Goal: Find specific page/section: Find specific page/section

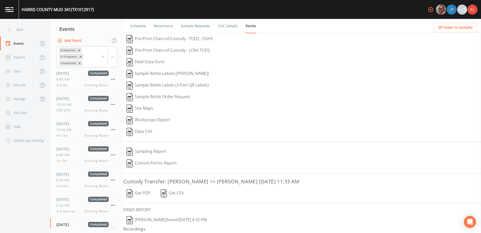
scroll to position [10, 0]
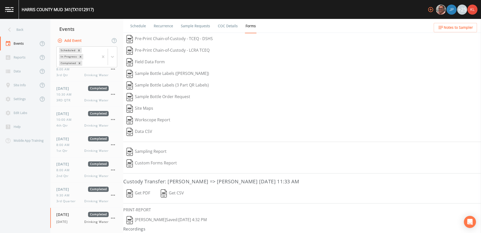
click at [10, 10] on img at bounding box center [9, 9] width 9 height 5
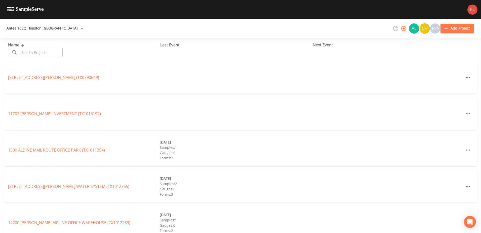
click at [28, 55] on input "text" at bounding box center [41, 52] width 43 height 9
type input "camp long"
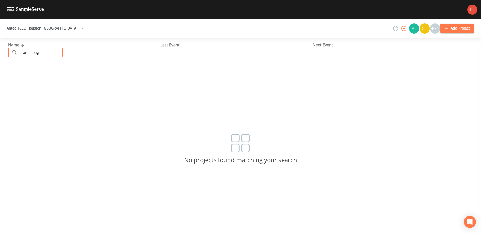
click at [48, 53] on input "camp long" at bounding box center [41, 52] width 43 height 9
click at [39, 34] on div "Antea TCEQ Houston San Antonio +25 Add Project" at bounding box center [240, 28] width 481 height 19
click at [39, 30] on button "Antea TCEQ Houston [GEOGRAPHIC_DATA]" at bounding box center [45, 28] width 81 height 9
click at [43, 232] on link "Antea TCEQ Austin" at bounding box center [25, 236] width 35 height 6
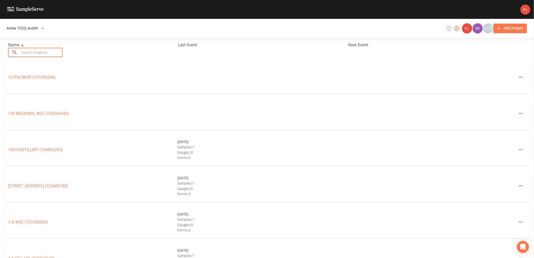
click at [59, 50] on input "text" at bounding box center [41, 52] width 43 height 9
type input "camp long"
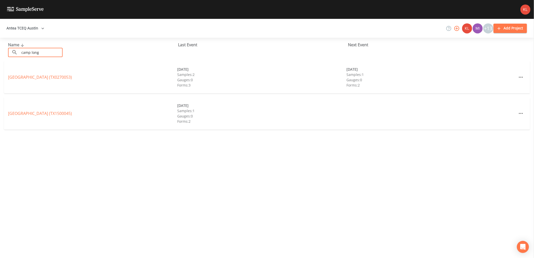
click at [61, 79] on link "CAMP LONGHORN INDIAN SPRINGS (TX0270053)" at bounding box center [40, 77] width 64 height 6
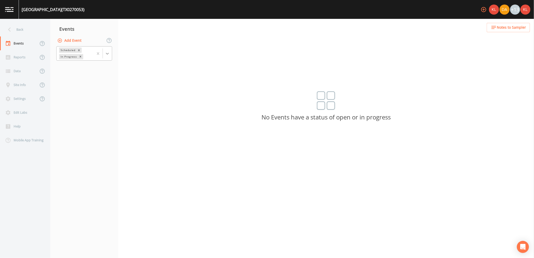
click at [110, 55] on div at bounding box center [107, 53] width 9 height 9
click at [103, 66] on div "Completed" at bounding box center [84, 68] width 56 height 9
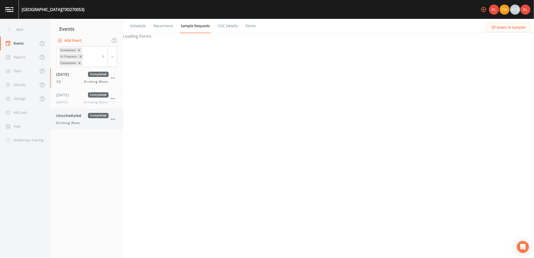
click at [73, 117] on span "Unscheduled" at bounding box center [70, 115] width 29 height 5
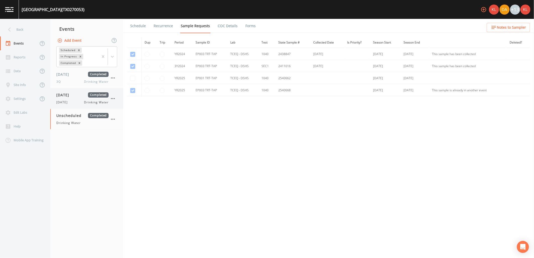
click at [87, 103] on span "Drinking Water" at bounding box center [96, 102] width 24 height 5
click at [247, 28] on link "Forms" at bounding box center [251, 26] width 12 height 14
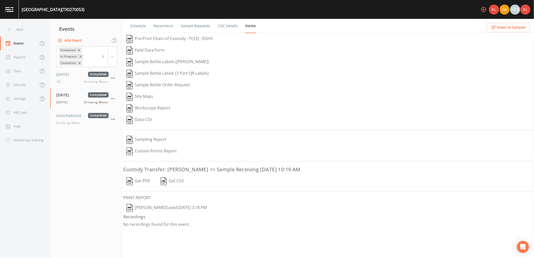
click at [140, 211] on button "Kler Teran  Saved: August 28, 2025 3:18 PM" at bounding box center [166, 208] width 87 height 12
